Goal: Task Accomplishment & Management: Use online tool/utility

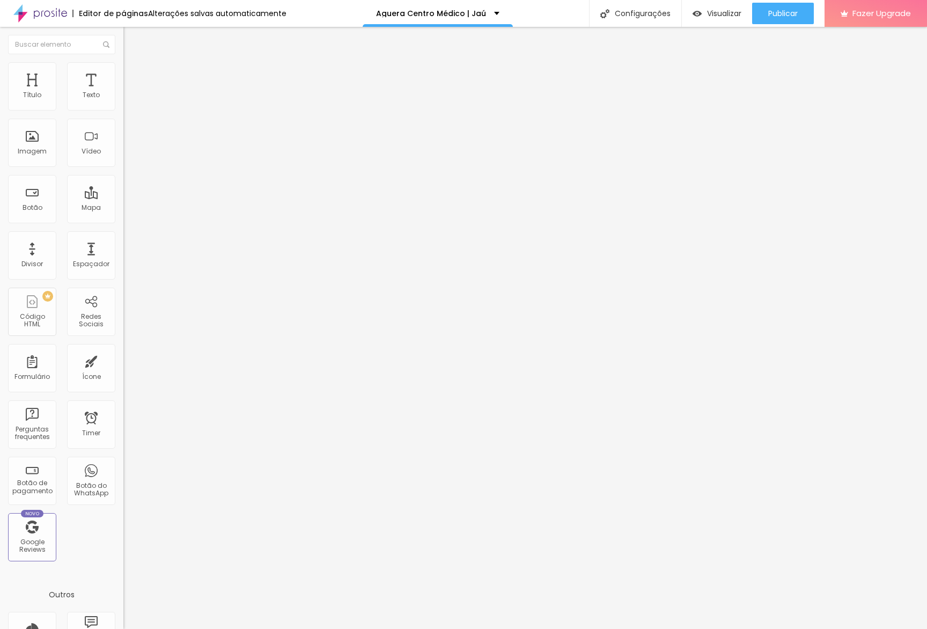
click at [123, 66] on img at bounding box center [128, 67] width 10 height 10
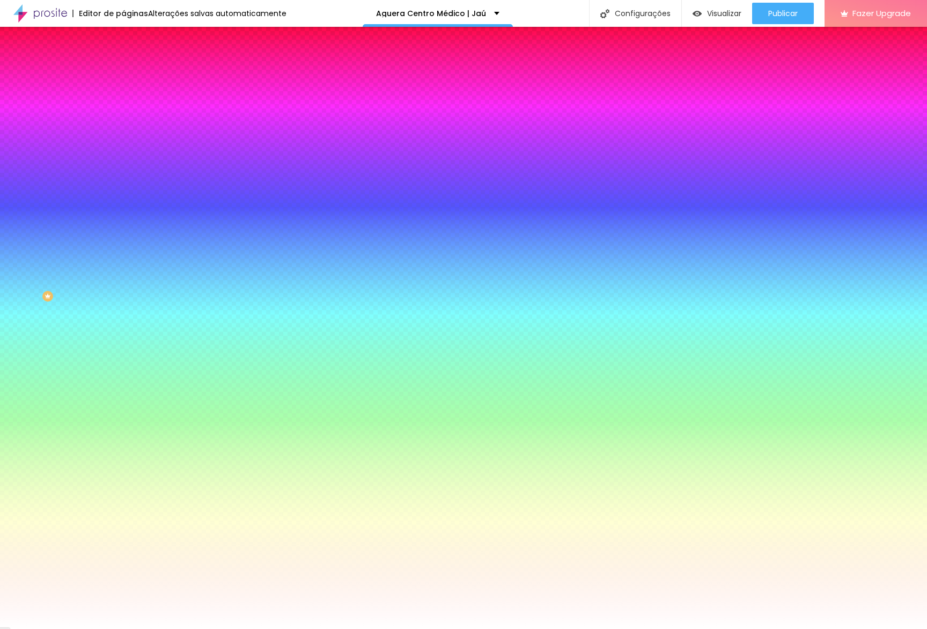
click at [123, 157] on input "#FFFFFF" at bounding box center [187, 151] width 129 height 11
paste input "72D7CC"
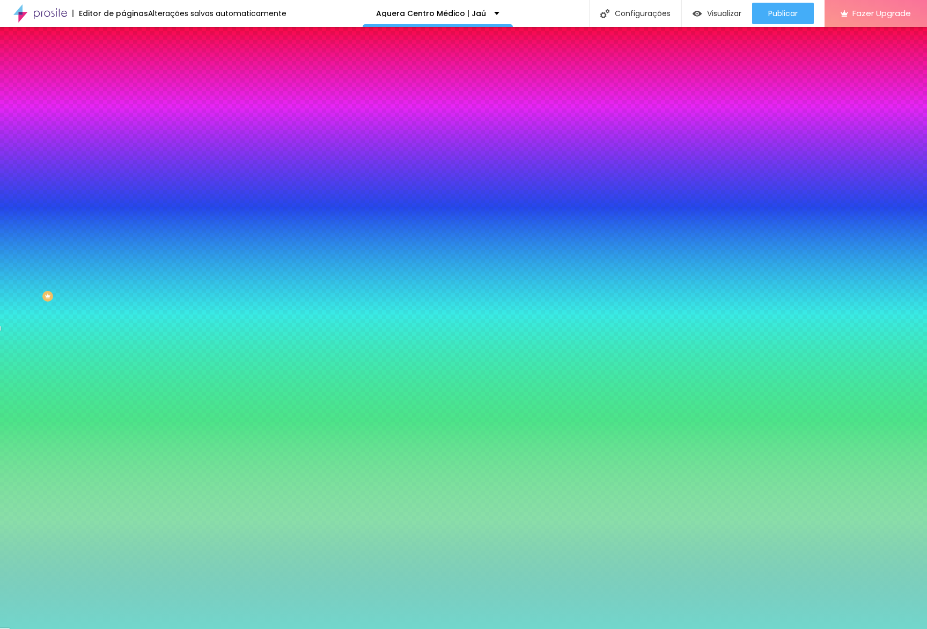
type input "#72D7CC"
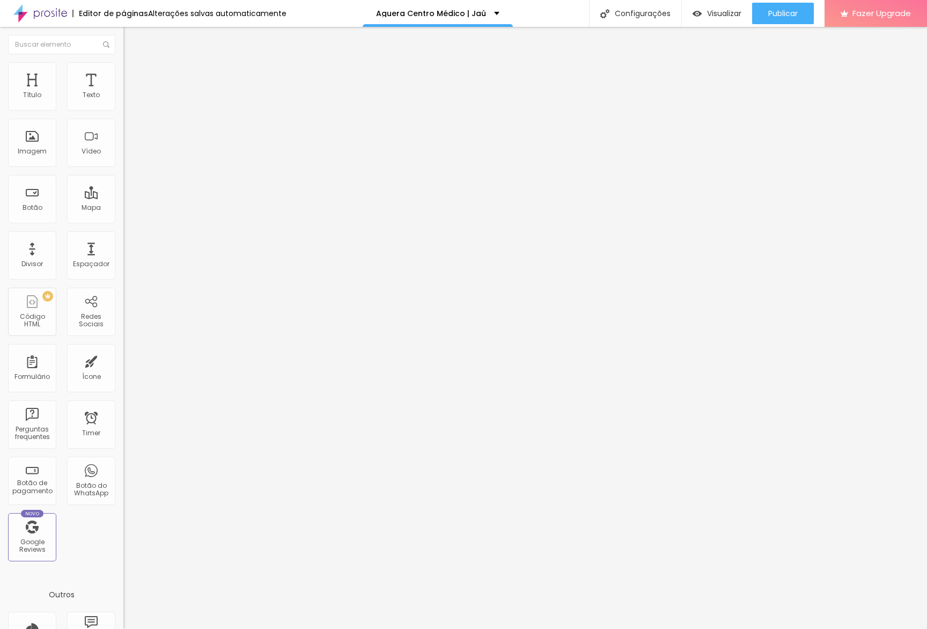
click at [123, 69] on ul "Conteúdo Estilo Avançado" at bounding box center [184, 68] width 123 height 32
click at [123, 71] on li "Estilo" at bounding box center [184, 67] width 123 height 11
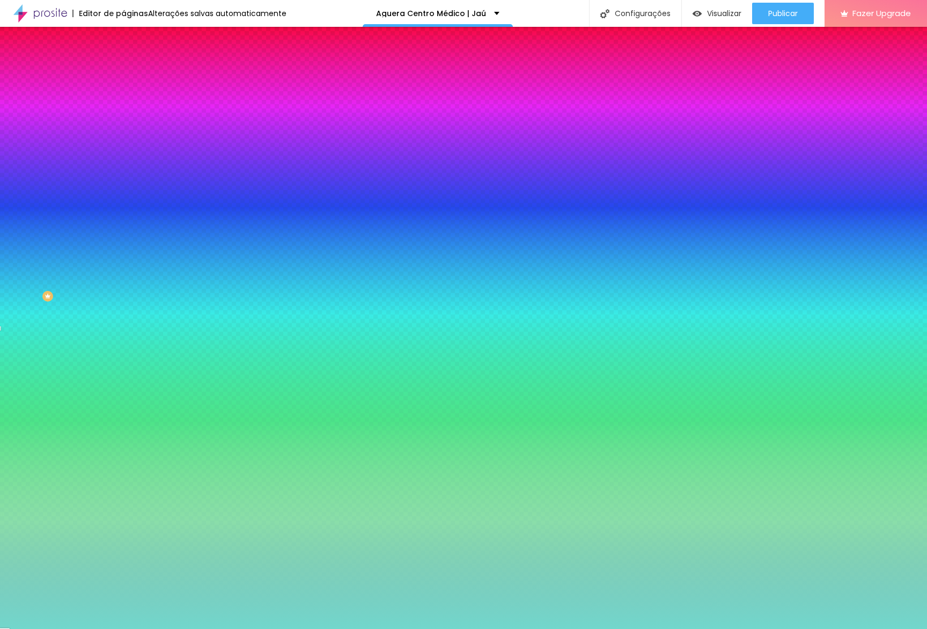
click at [123, 157] on input "#72D7CC" at bounding box center [187, 151] width 129 height 11
paste input "28CFB3"
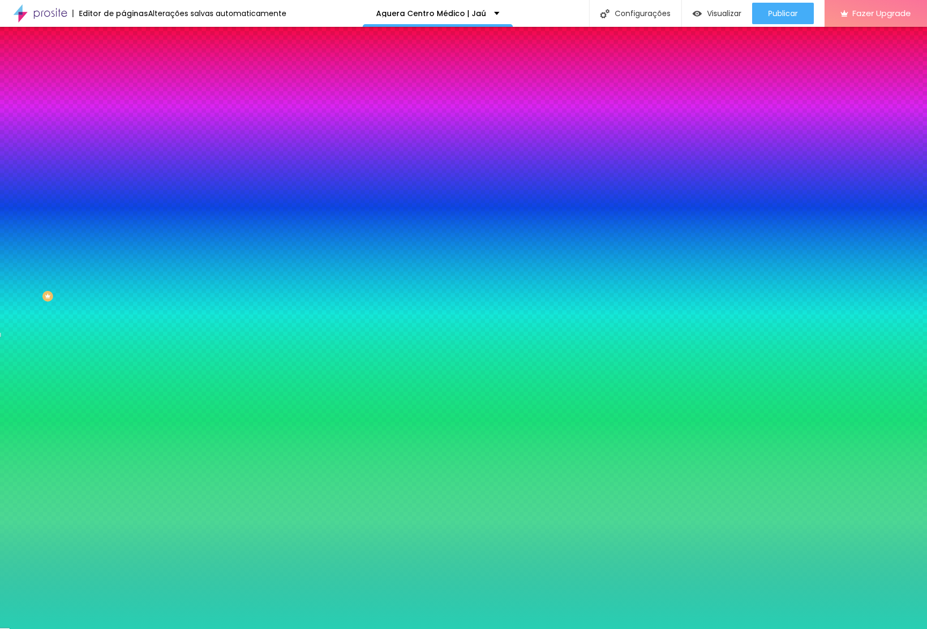
type input "#28CFB3"
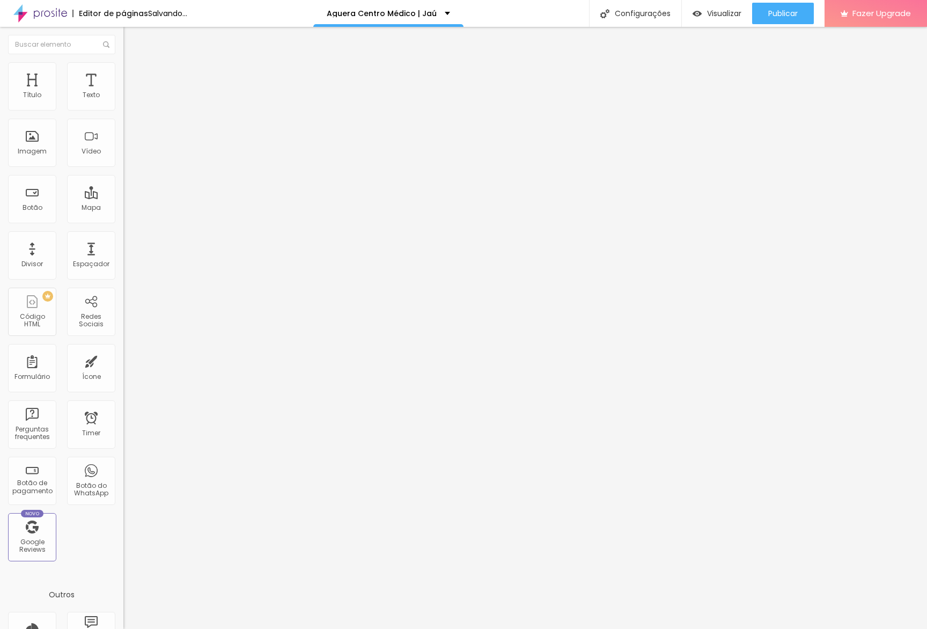
click at [123, 159] on button "button" at bounding box center [130, 153] width 15 height 11
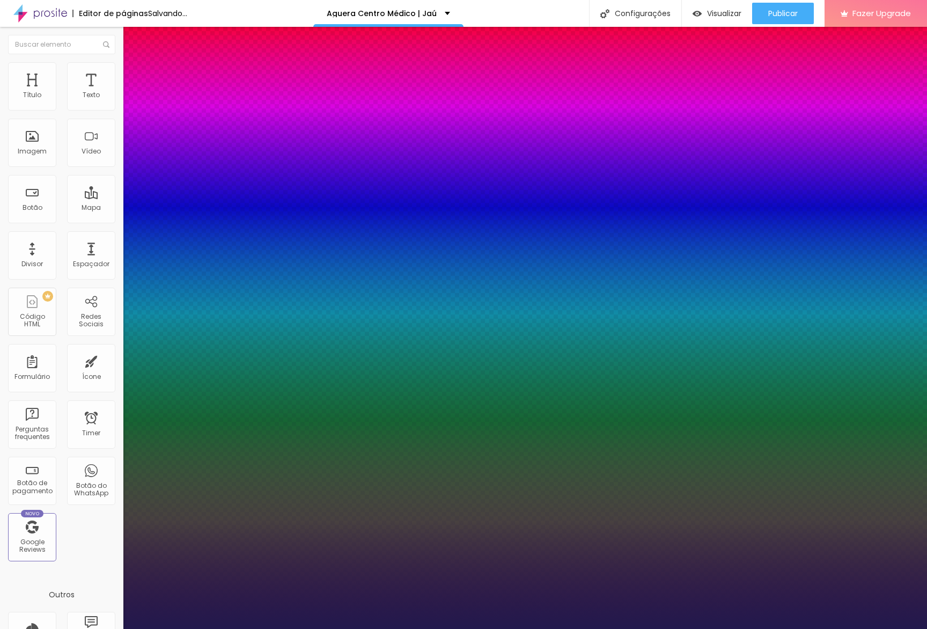
type input "1"
type input "25"
type input "1"
type input "26"
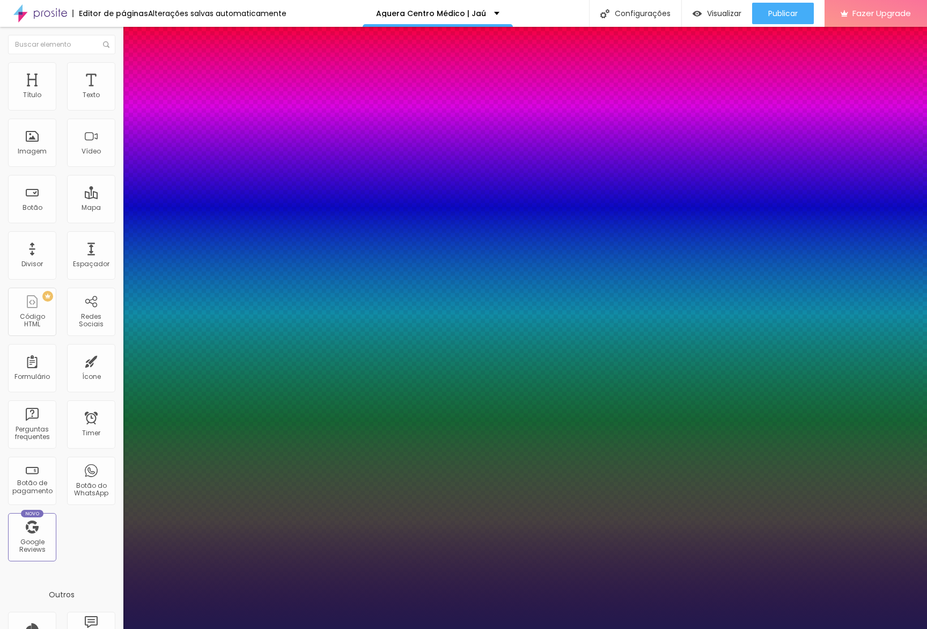
type input "26"
type input "1"
type input "28"
type input "1"
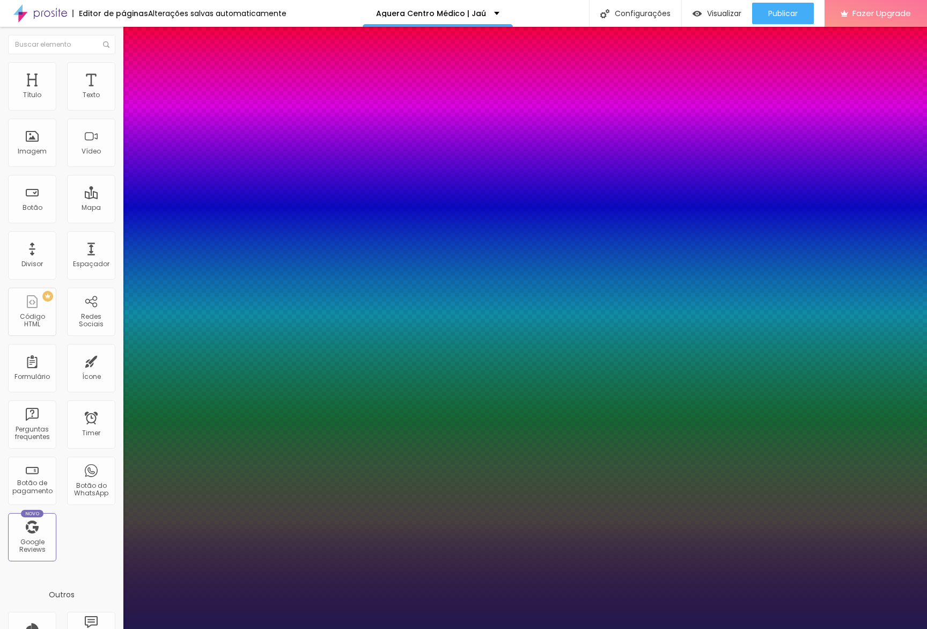
type input "34"
type input "1"
type input "50"
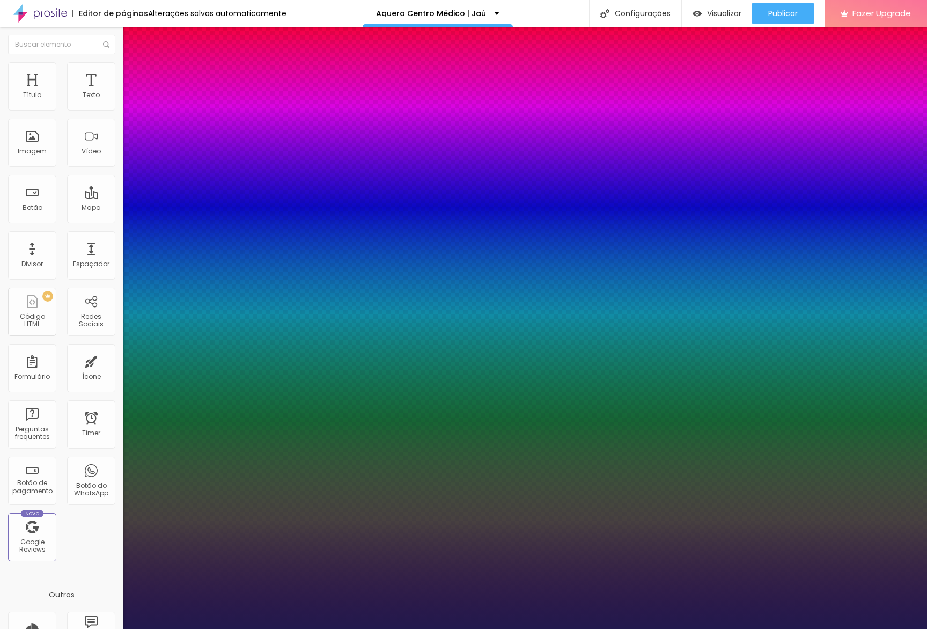
type input "1"
type input "74"
type input "1"
type input "95"
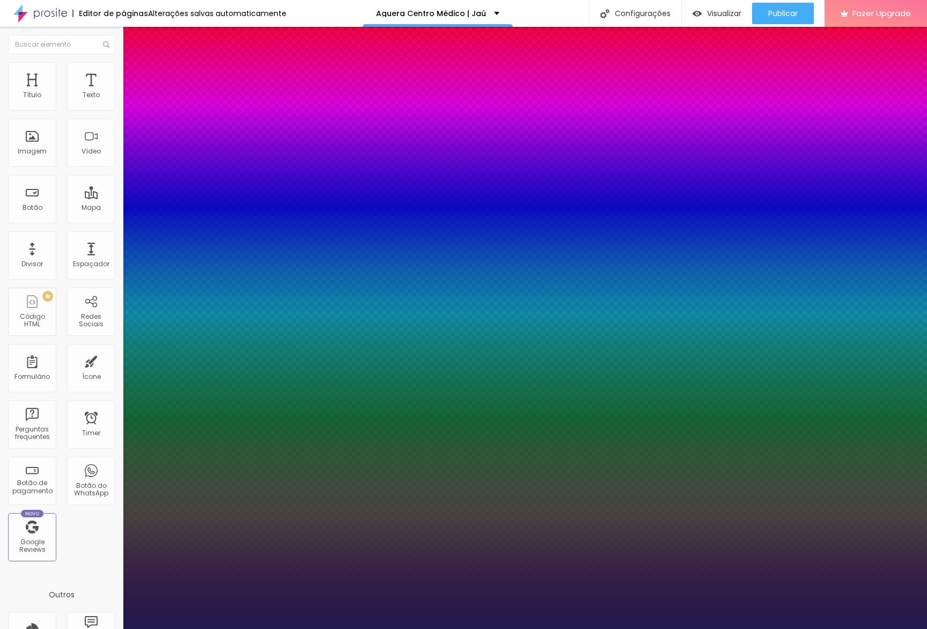
type input "95"
type input "1"
type input "100"
type input "1"
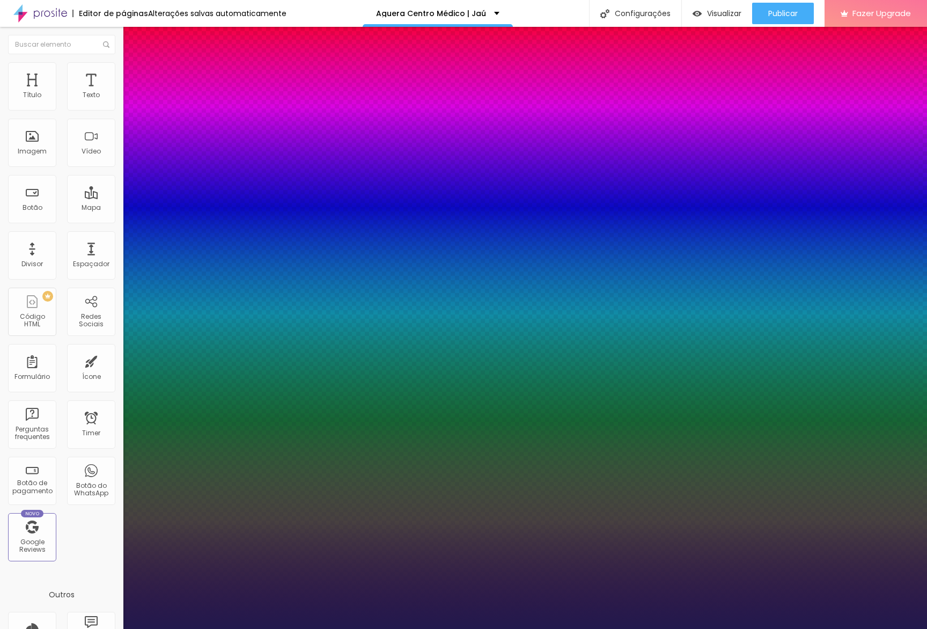
type input "92"
type input "1"
type input "89"
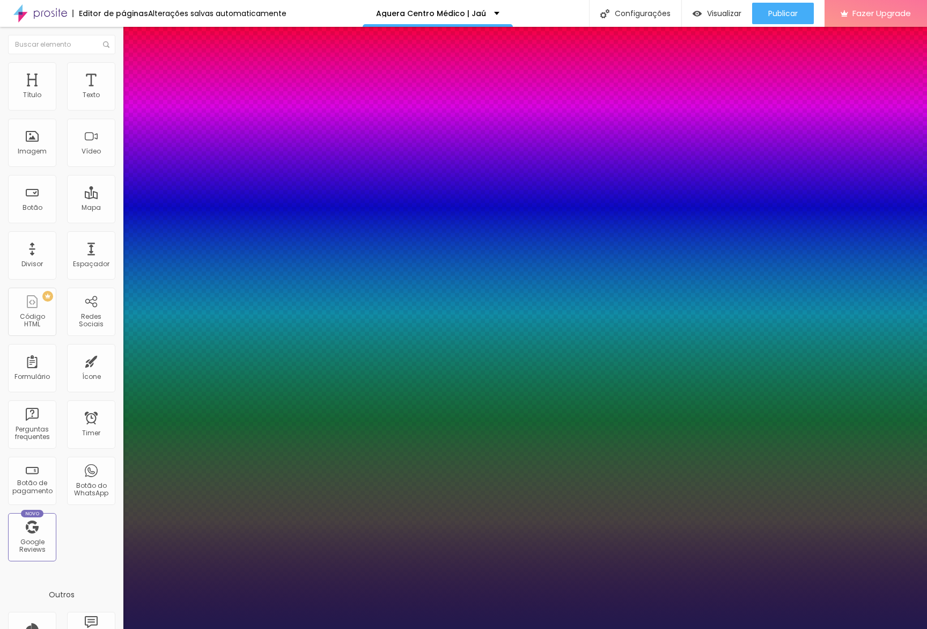
type input "1"
type input "90"
type input "1"
type input "91"
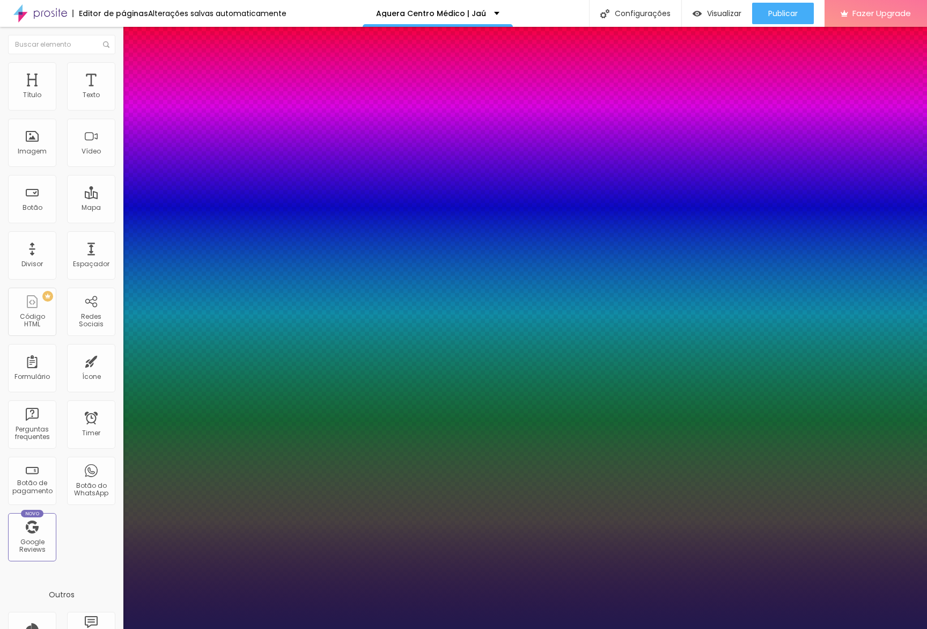
type input "91"
type input "1"
type input "93"
type input "1"
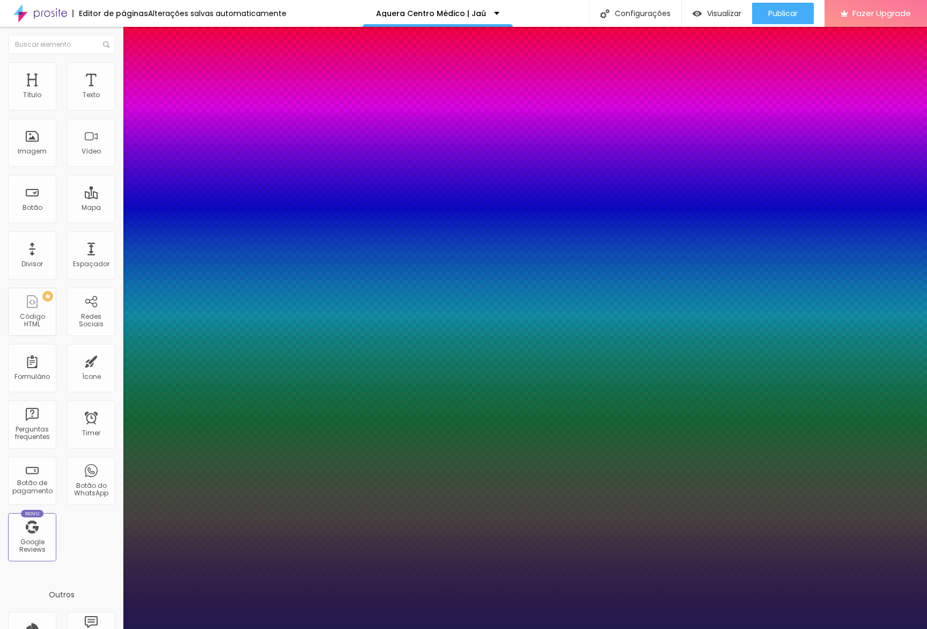
type input "94"
type input "1"
type input "93"
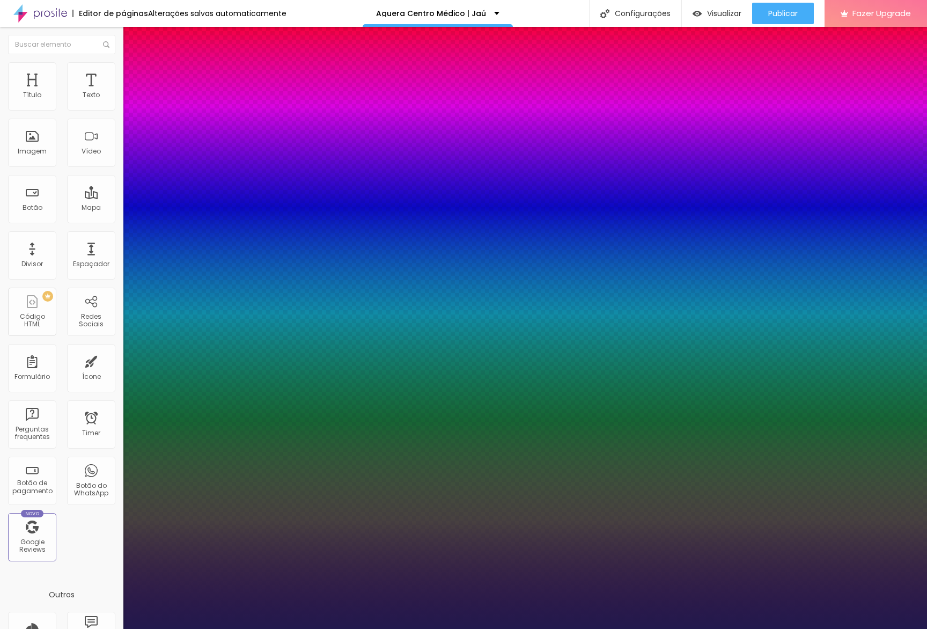
type input "1"
type input "92"
type input "1"
type input "91"
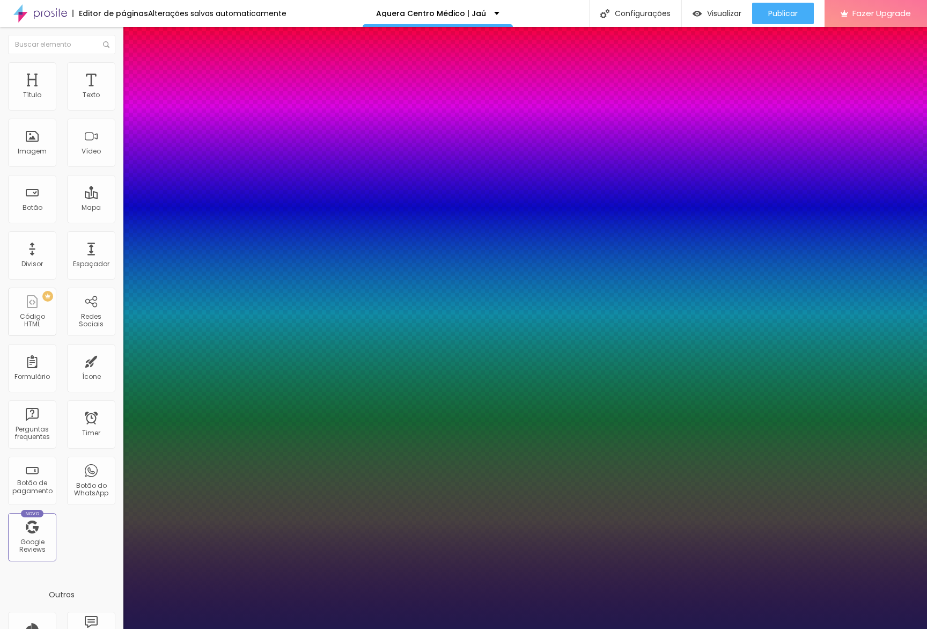
type input "91"
type input "1"
type input "89"
type input "1"
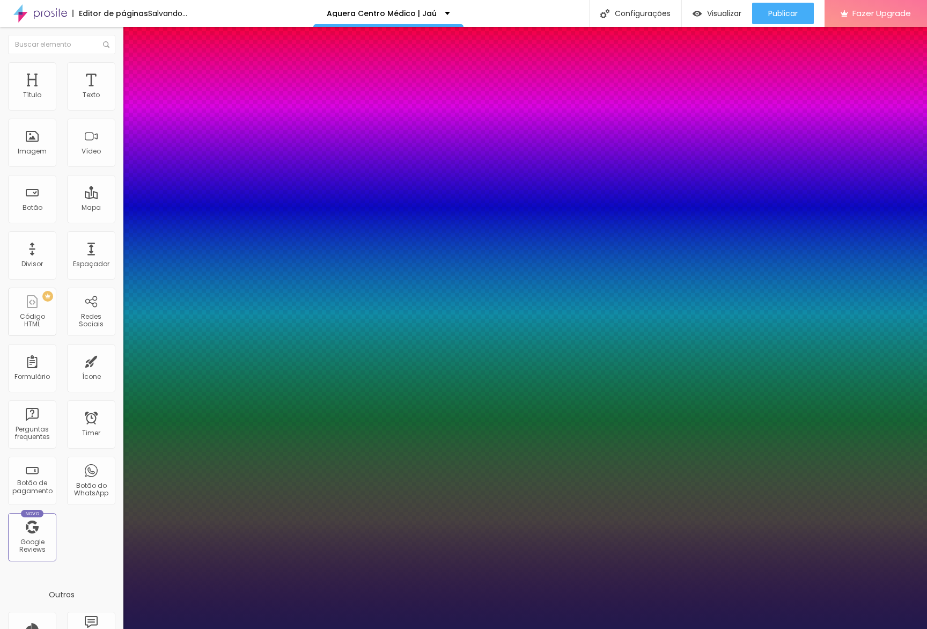
type input "87"
type input "1"
type input "85"
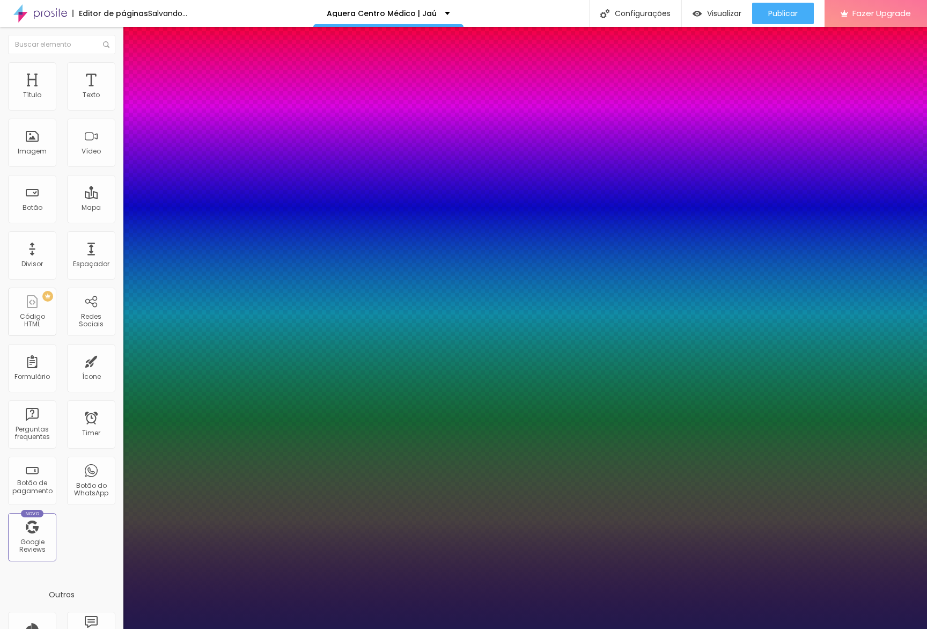
type input "1"
type input "83"
type input "1"
type input "79"
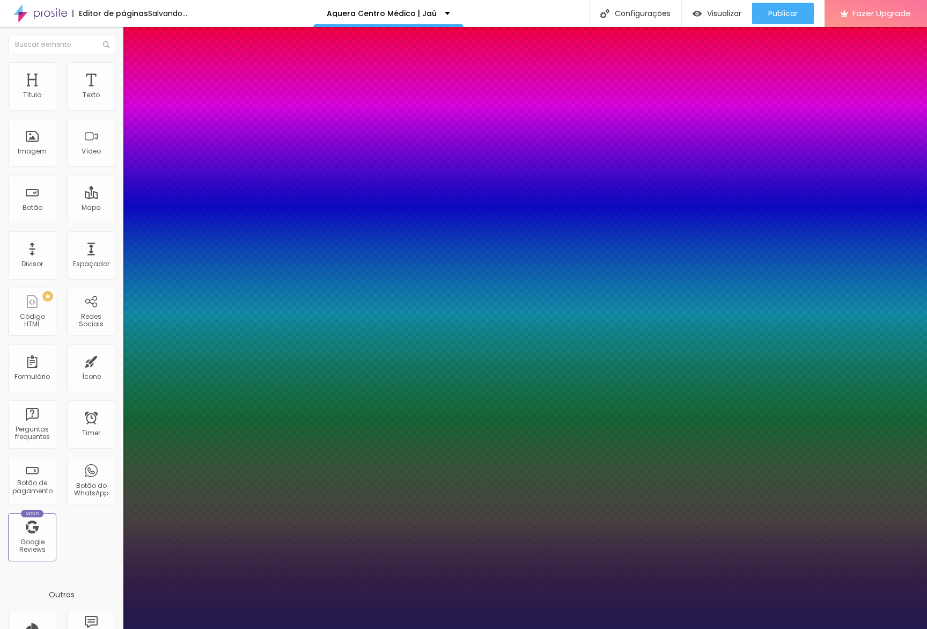
type input "79"
type input "1"
type input "77"
type input "1"
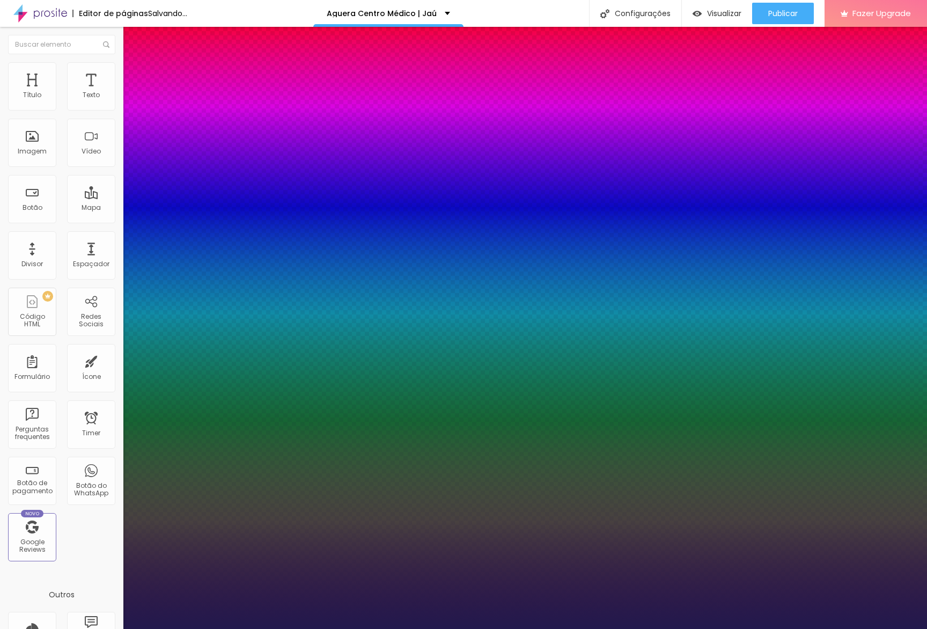
type input "76"
type input "1"
type input "75"
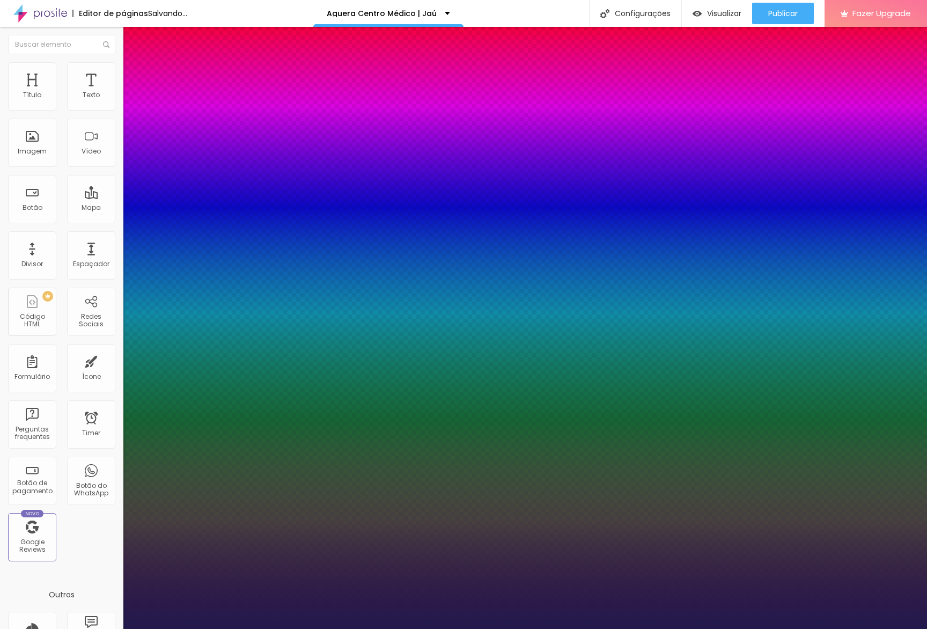
type input "1"
type input "74"
type input "1"
type input "73"
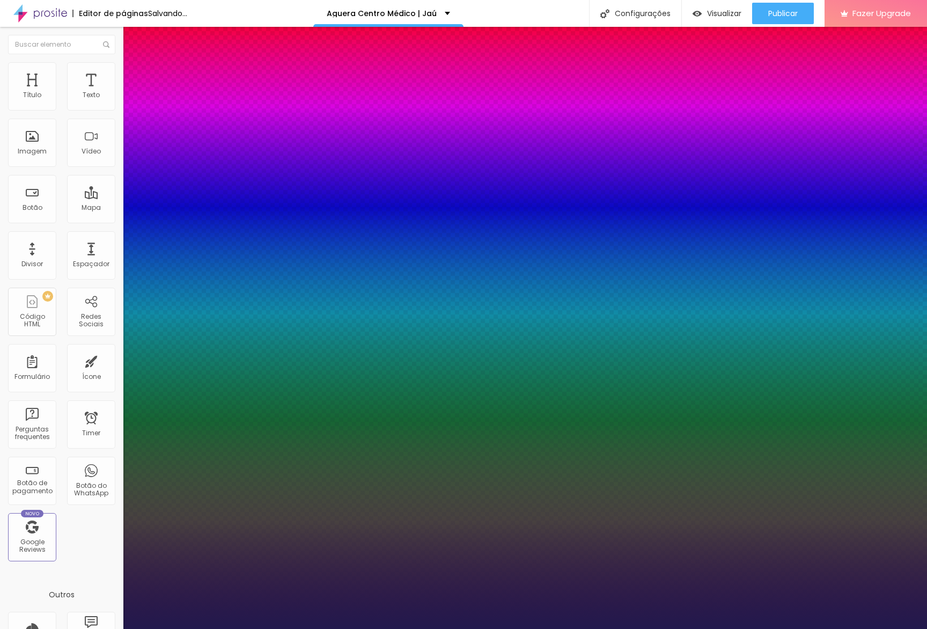
type input "73"
type input "1"
type input "74"
type input "1"
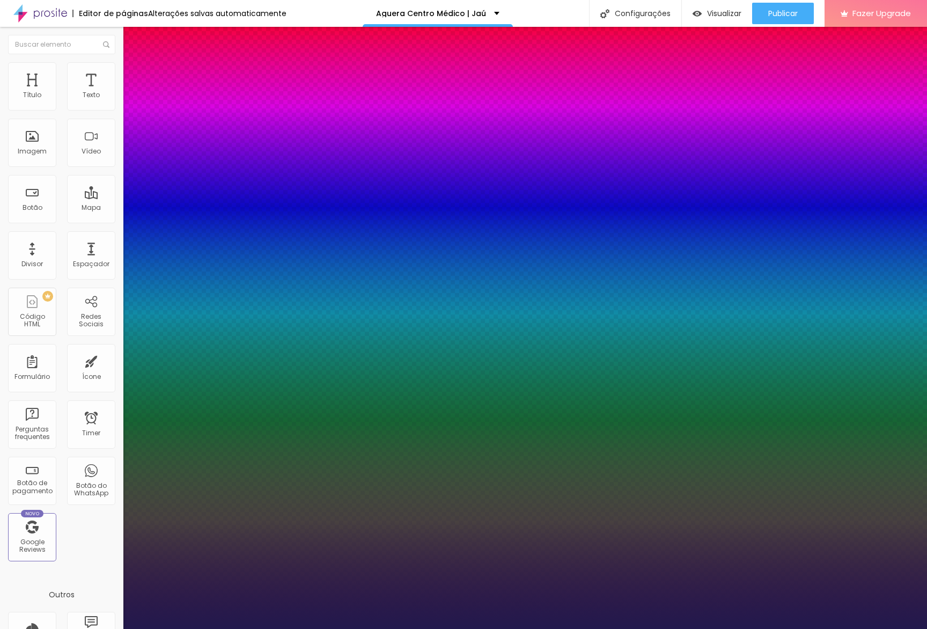
type input "75"
type input "1"
type input "74"
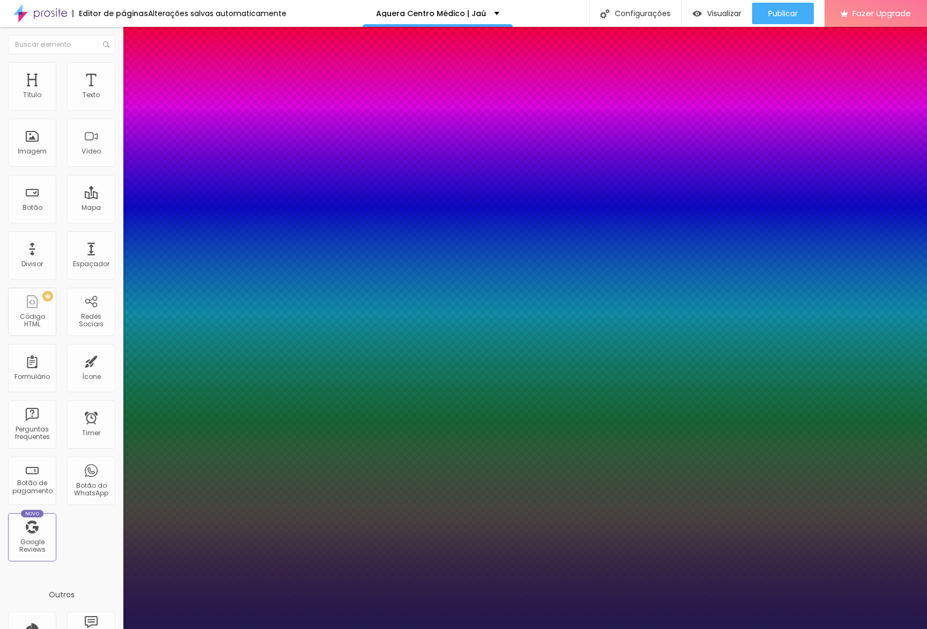
type input "1"
drag, startPoint x: 153, startPoint y: 305, endPoint x: 193, endPoint y: 305, distance: 39.7
type input "74"
click at [483, 628] on div at bounding box center [463, 629] width 927 height 0
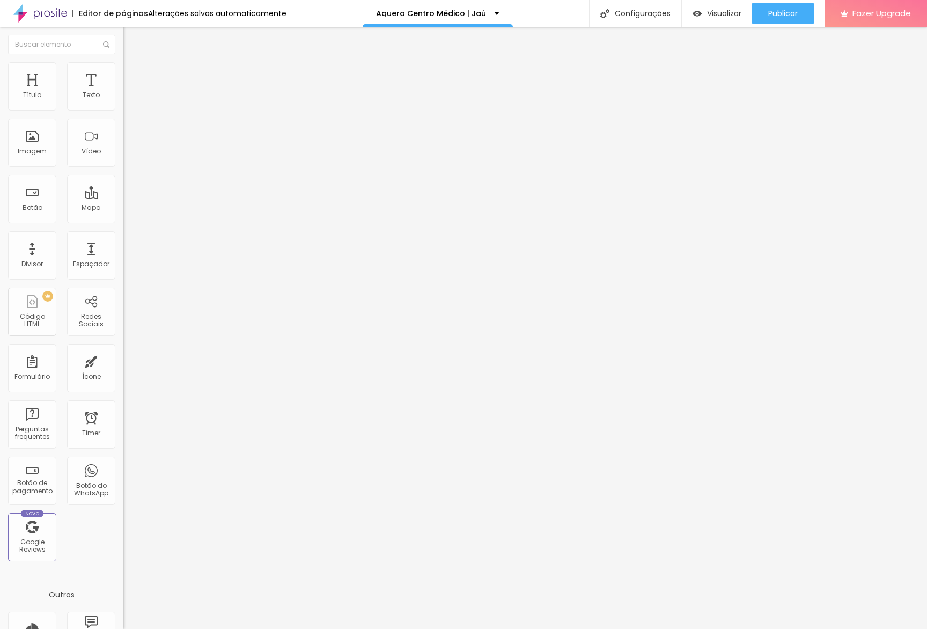
click at [123, 159] on button "button" at bounding box center [130, 153] width 15 height 11
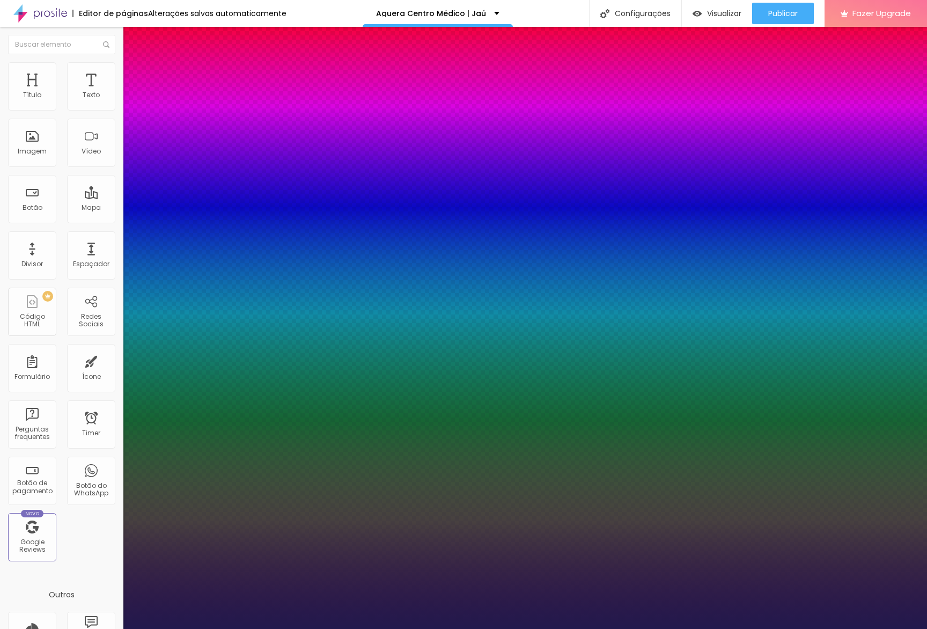
type input "1"
type input "72"
type input "1"
type input "71"
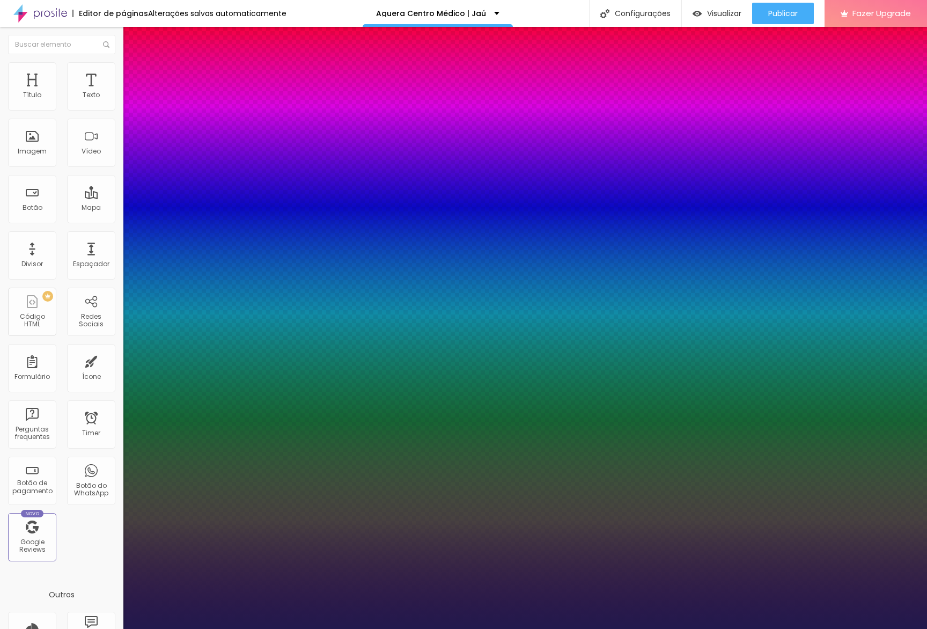
type input "71"
type input "1"
type input "69"
type input "1"
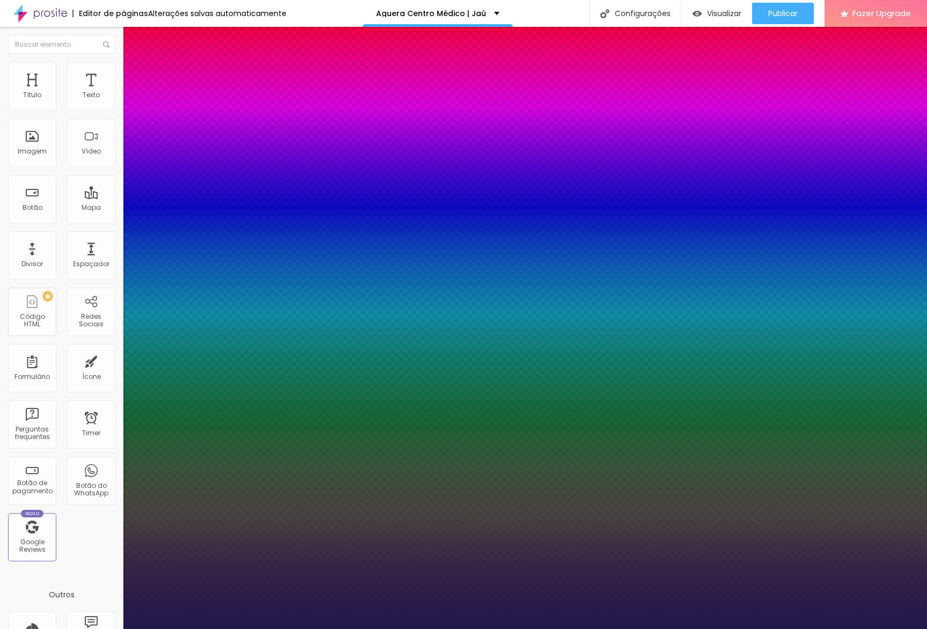
type input "68"
type input "1"
type input "67"
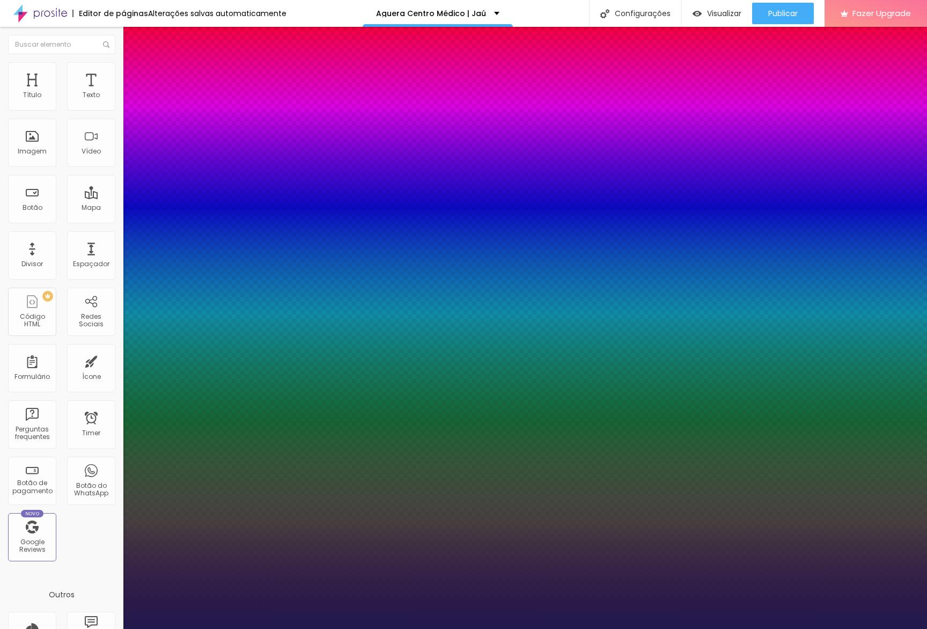
type input "1"
type input "66"
type input "1"
type input "64"
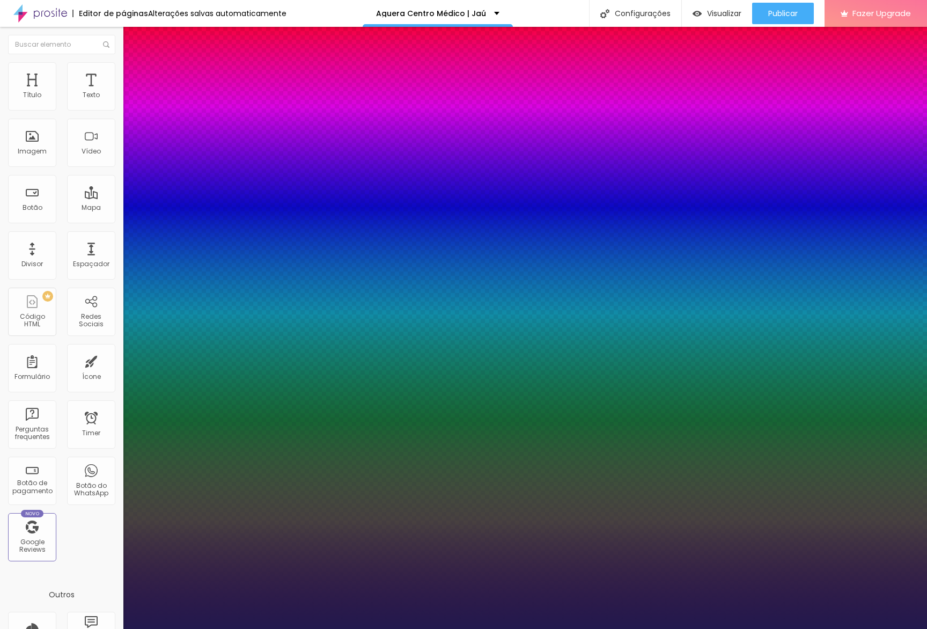
type input "64"
type input "1"
type input "62"
type input "1"
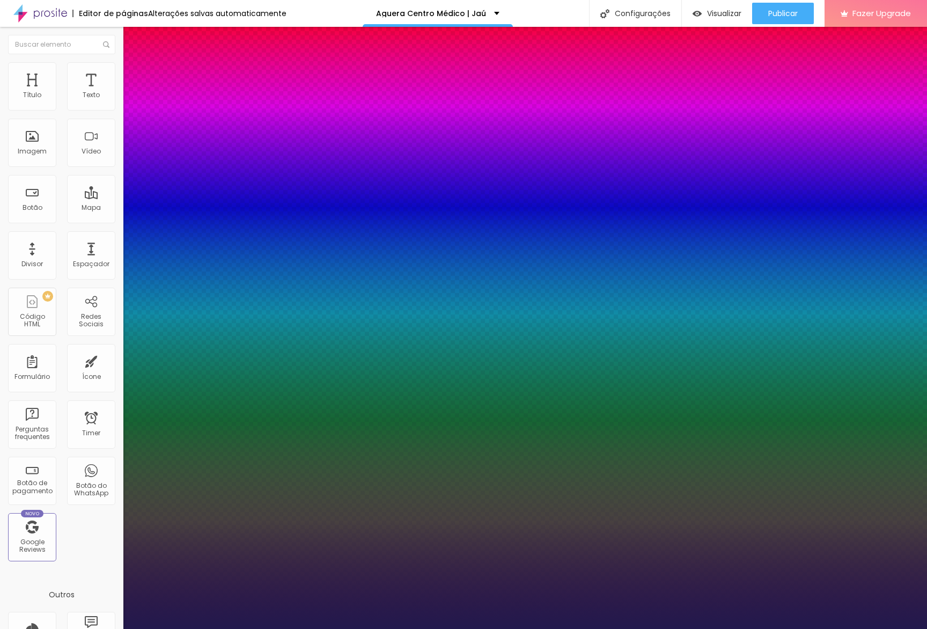
type input "59"
type input "1"
type input "56"
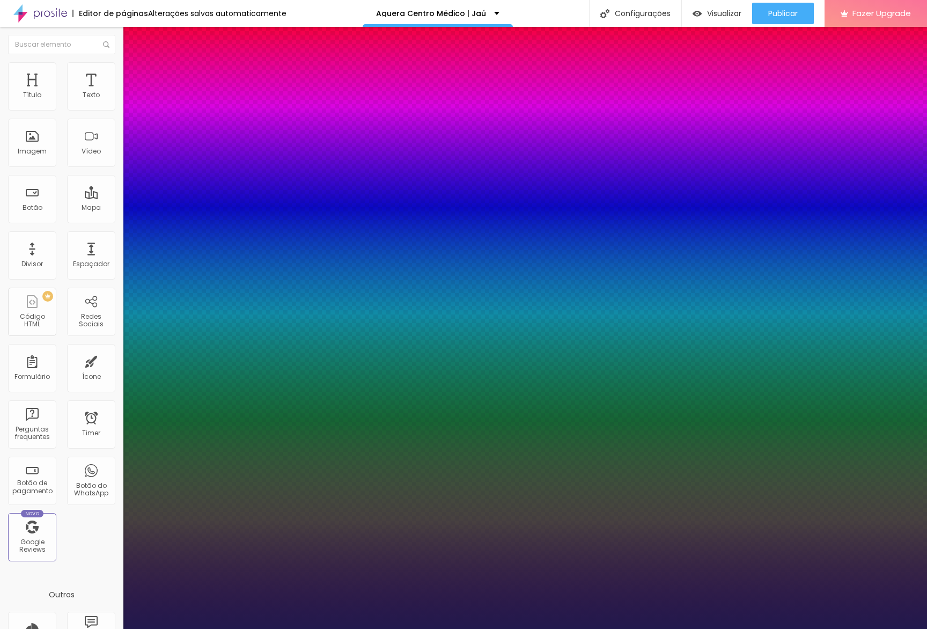
type input "1"
type input "53"
type input "1"
type input "52"
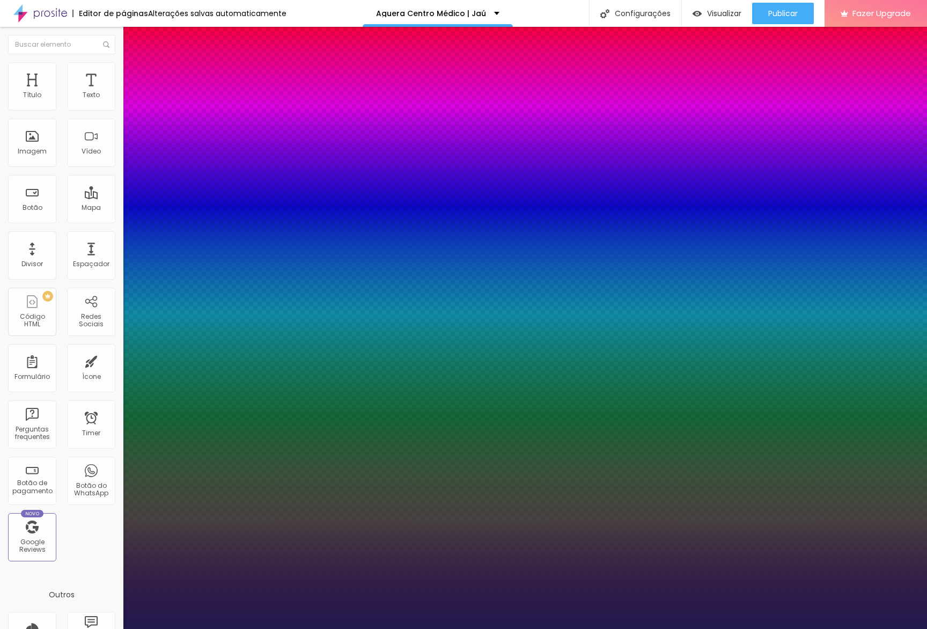
type input "52"
type input "1"
type input "50"
type input "1"
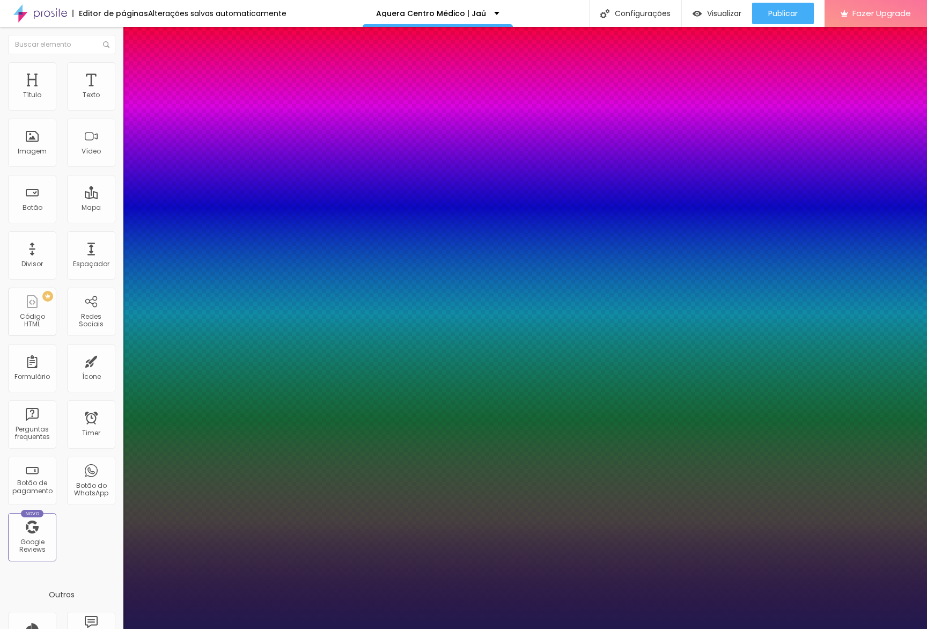
type input "48"
type input "1"
type input "47"
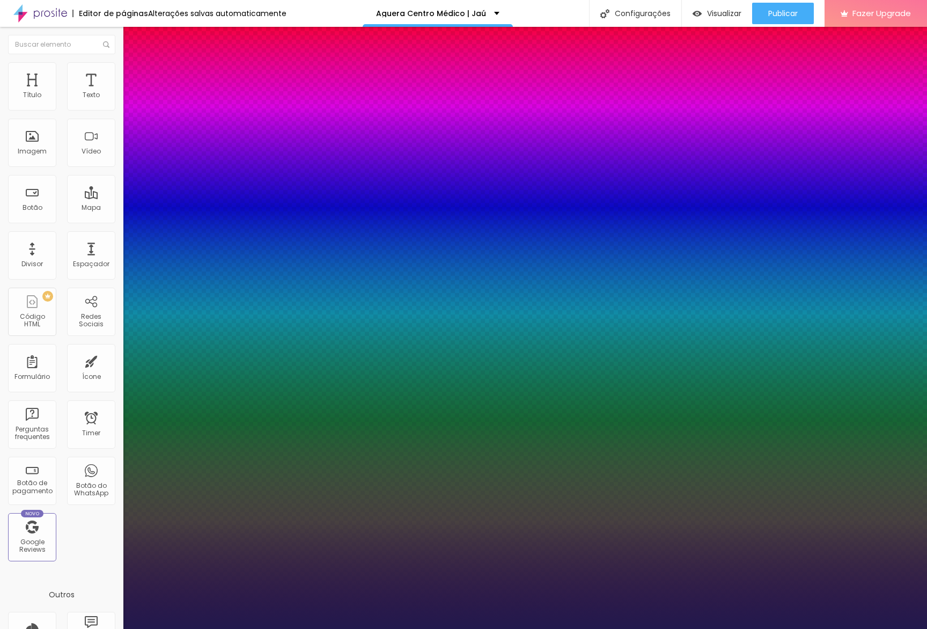
type input "1"
type input "46"
type input "1"
type input "45"
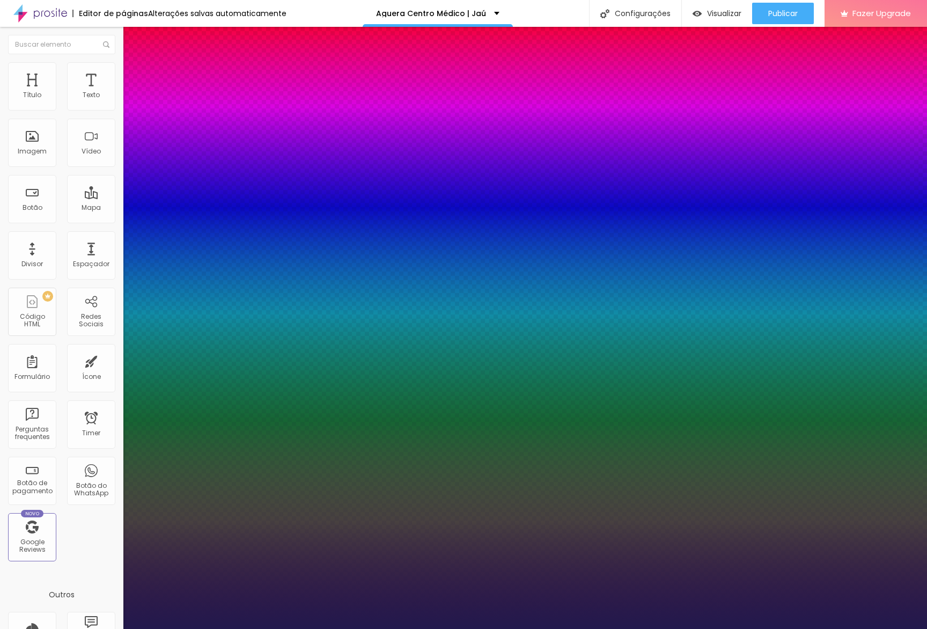
type input "45"
type input "1"
type input "46"
type input "1"
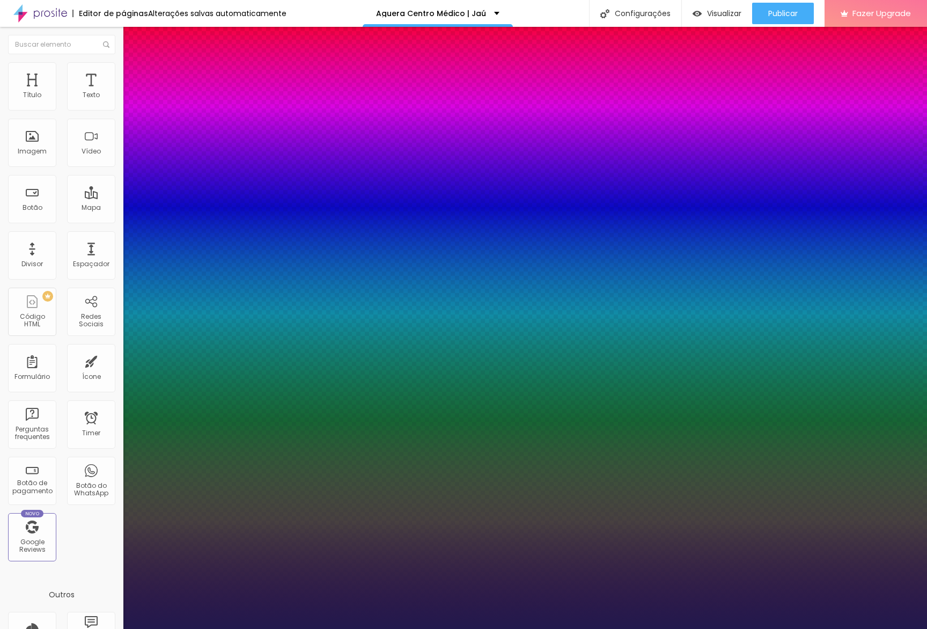
type input "47"
type input "1"
type input "48"
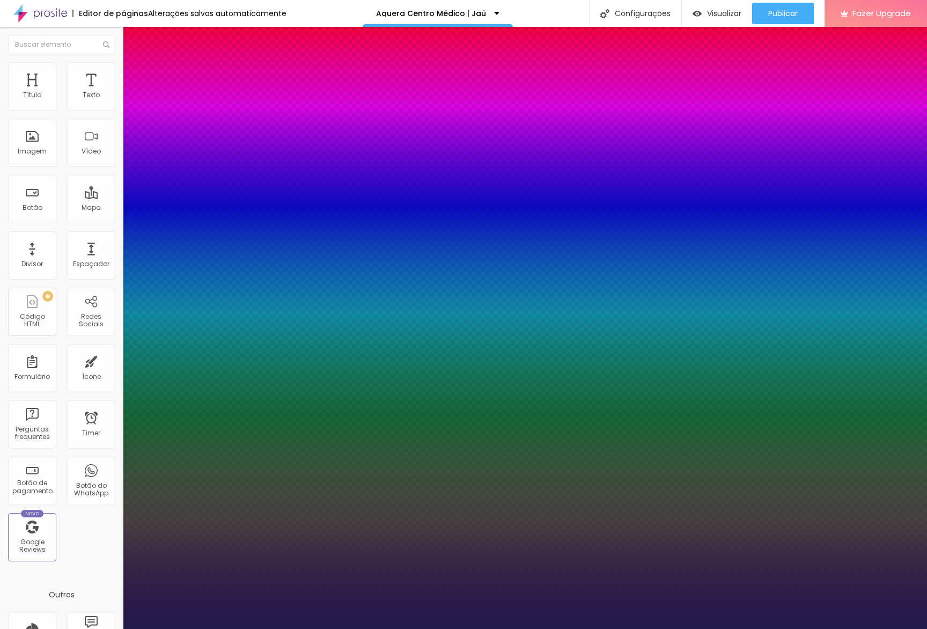
type input "1"
type input "49"
type input "1"
type input "50"
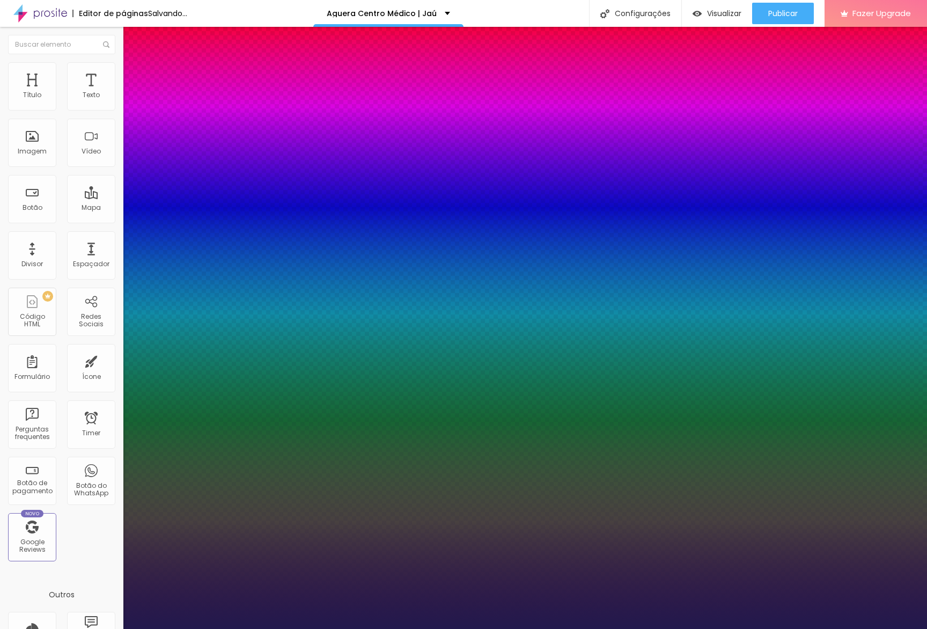
type input "50"
type input "1"
type input "51"
type input "1"
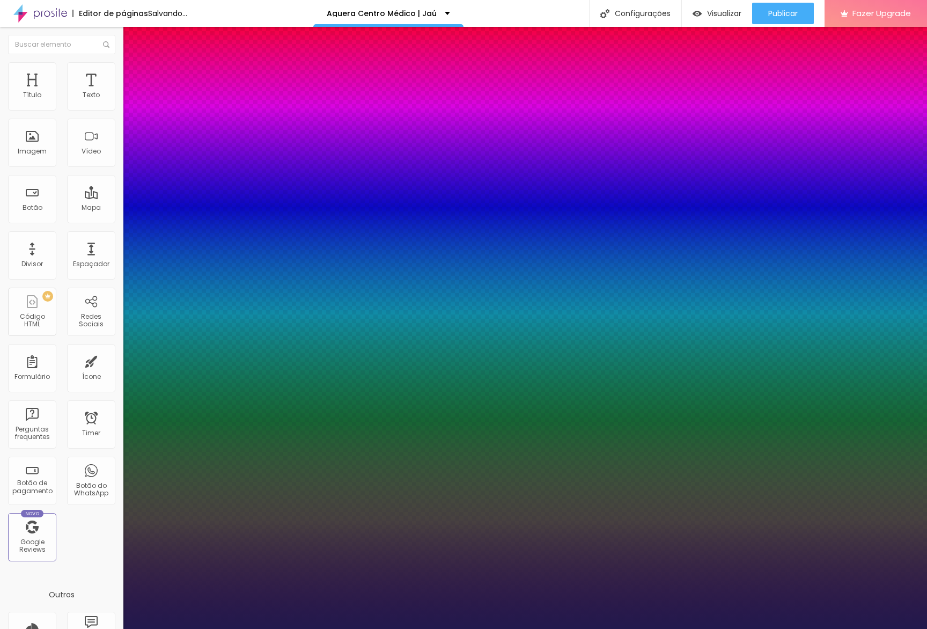
type input "52"
type input "1"
type input "53"
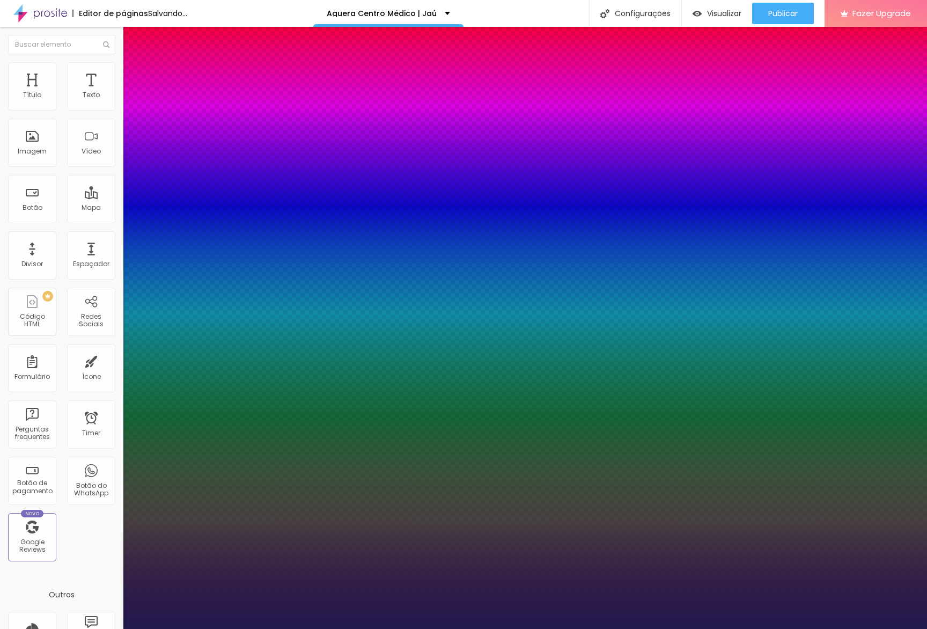
type input "1"
type input "54"
type input "1"
type input "58"
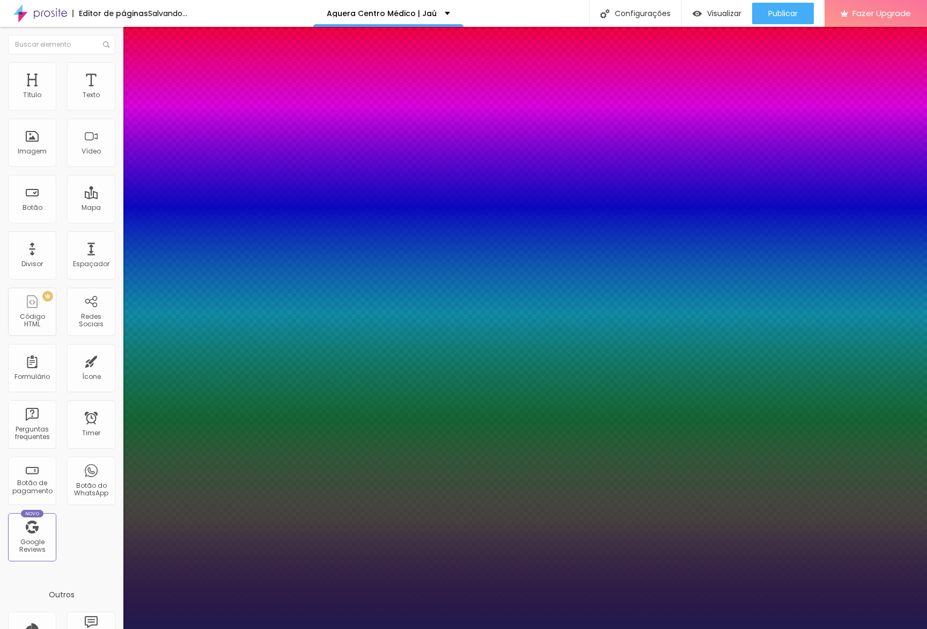
type input "58"
type input "1"
type input "57"
type input "1"
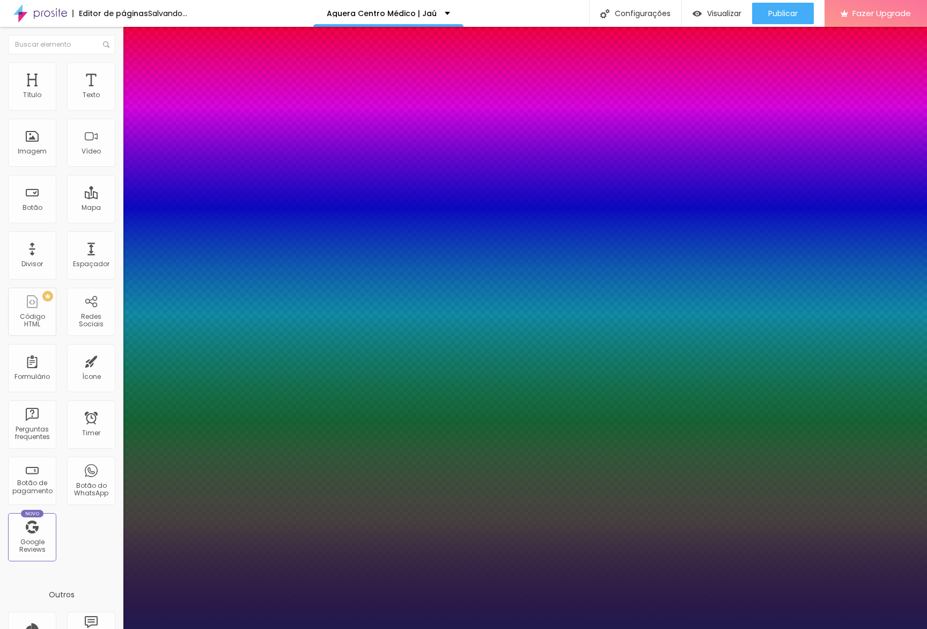
type input "56"
type input "1"
type input "55"
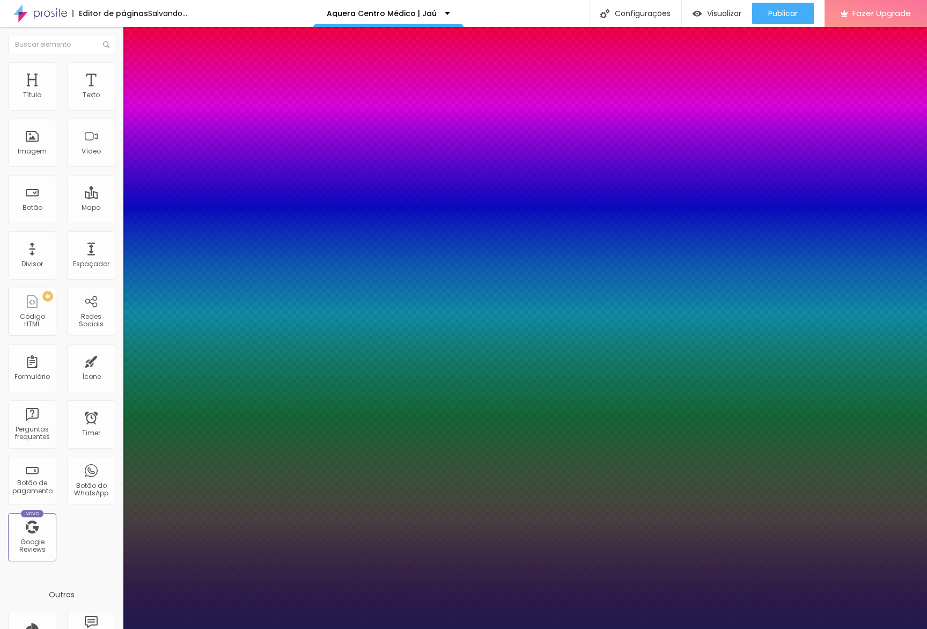
type input "1"
type input "54"
type input "1"
type input "53"
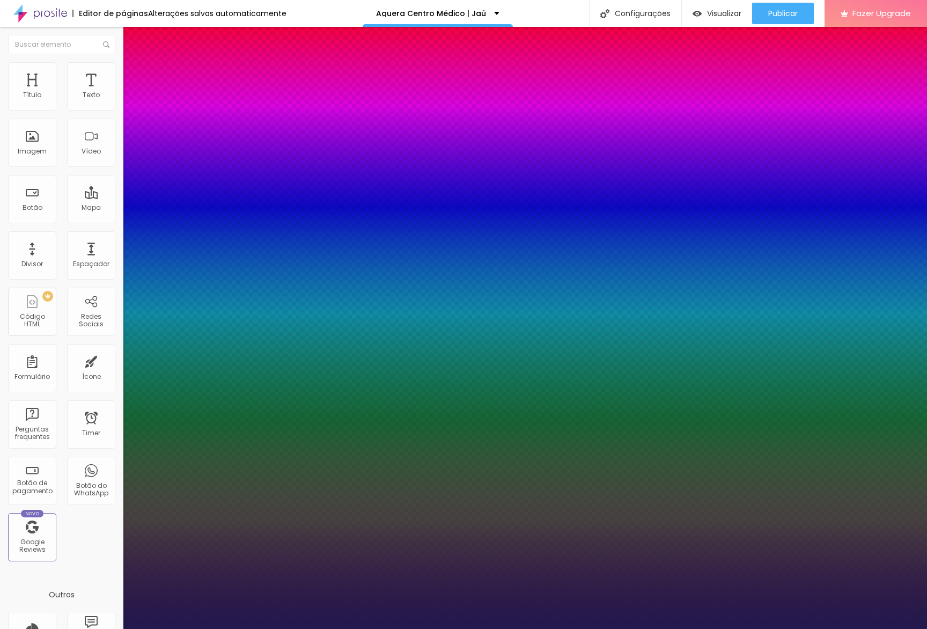
type input "53"
type input "1"
type input "54"
type input "1"
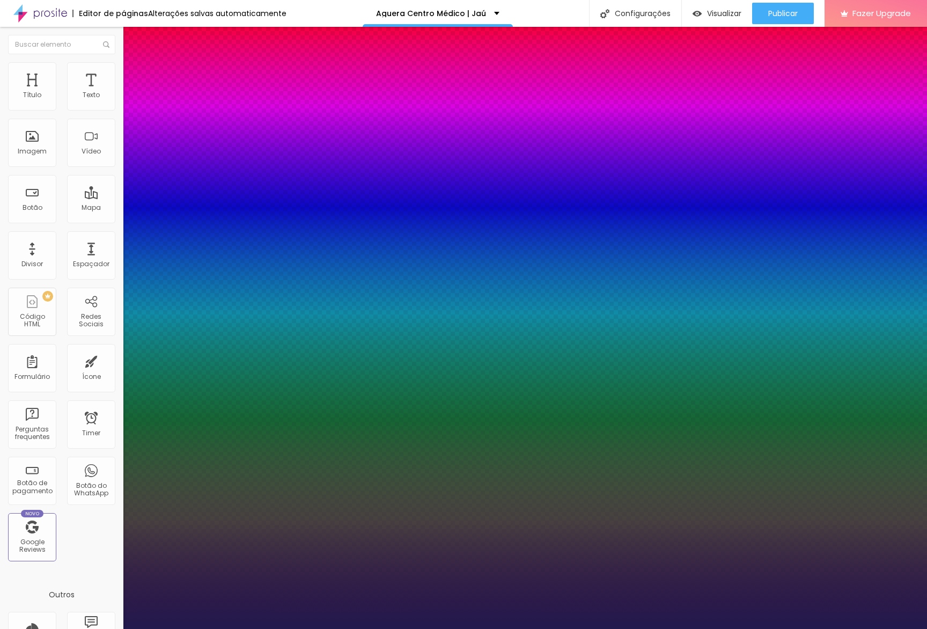
drag, startPoint x: 191, startPoint y: 302, endPoint x: 177, endPoint y: 299, distance: 14.7
type input "54"
type input "1"
click at [758, 628] on div at bounding box center [463, 629] width 927 height 0
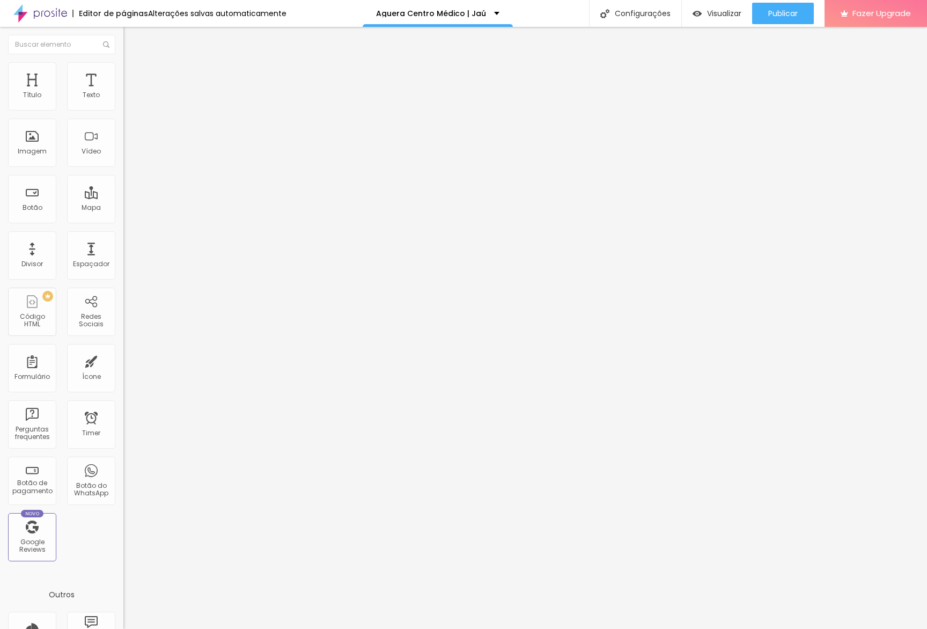
click at [123, 103] on button "button" at bounding box center [130, 97] width 15 height 11
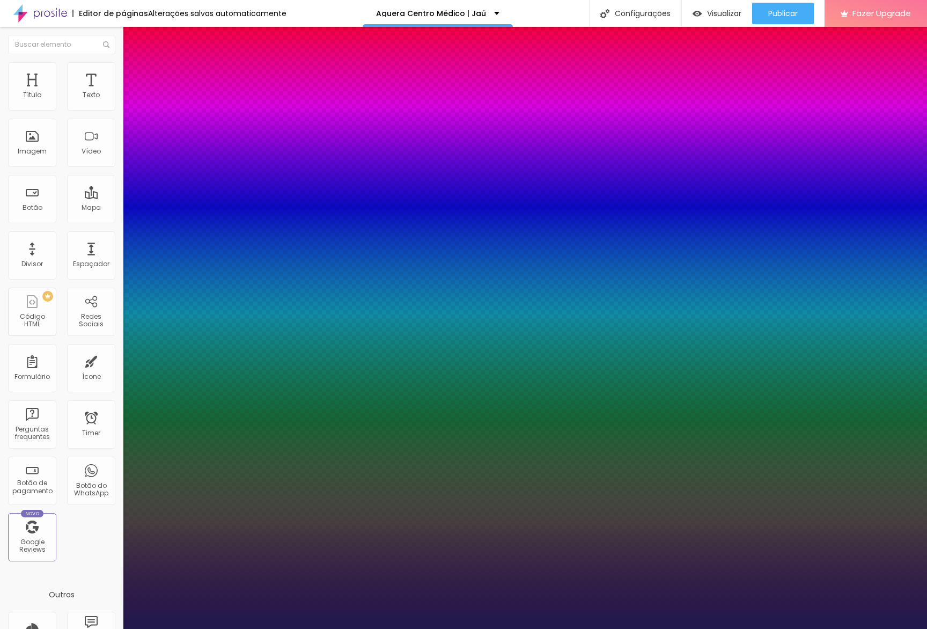
type input "21"
type input "1"
type input "22"
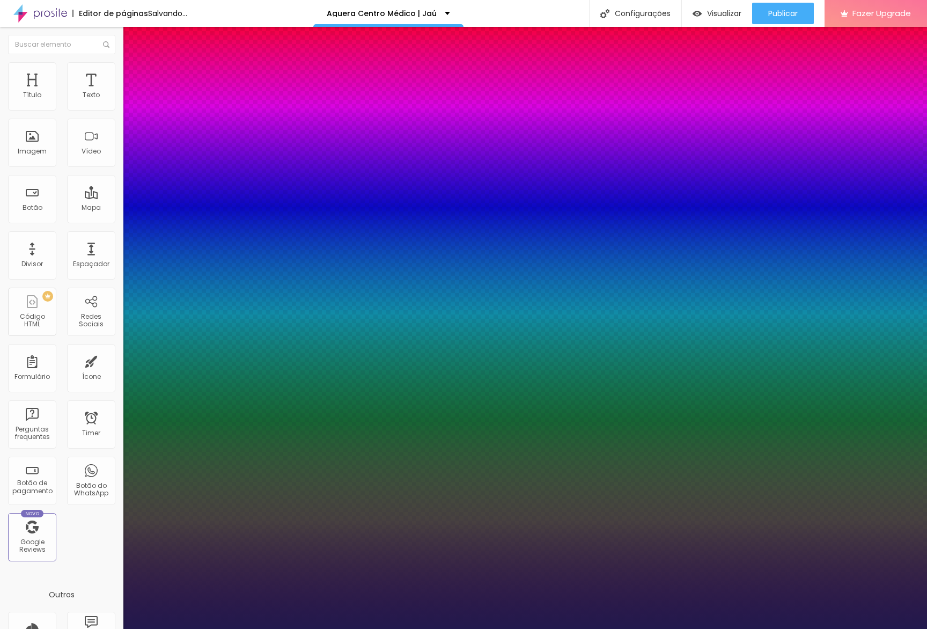
drag, startPoint x: 149, startPoint y: 180, endPoint x: 362, endPoint y: 270, distance: 231.1
click at [452, 628] on div at bounding box center [463, 629] width 927 height 0
